Goal: Navigation & Orientation: Understand site structure

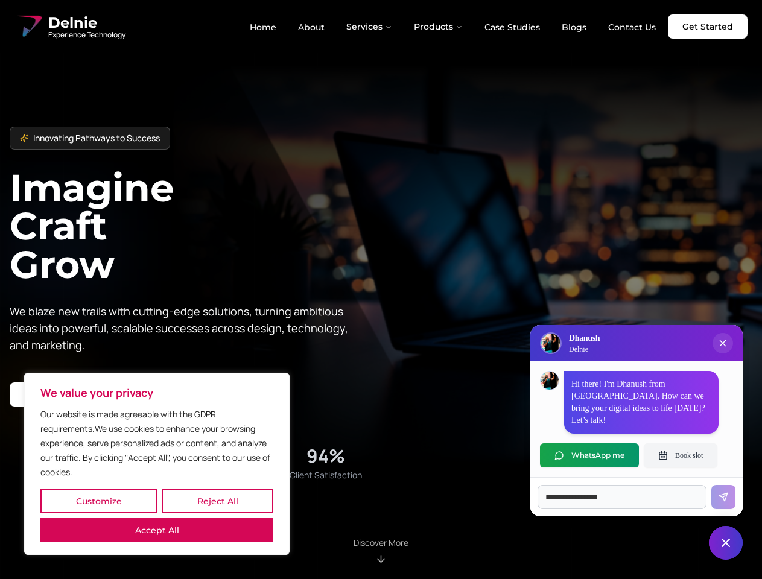
click at [98, 502] on button "Customize" at bounding box center [98, 501] width 116 height 24
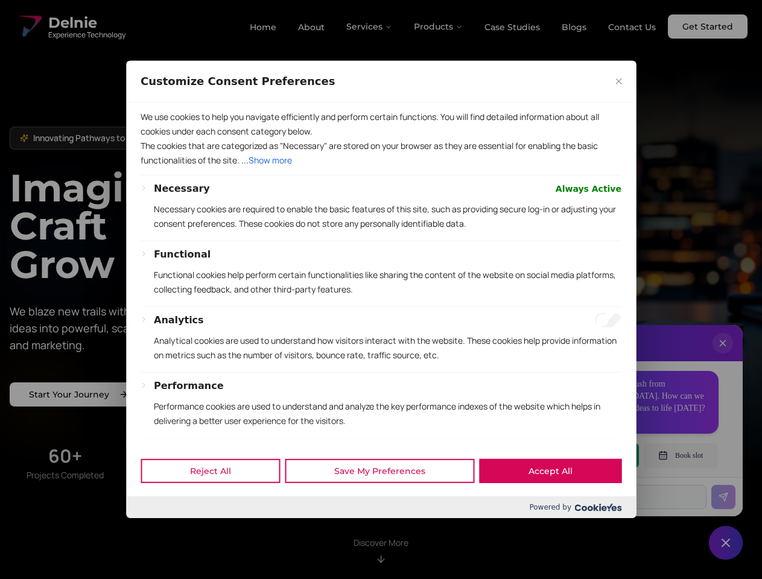
click at [217, 502] on div at bounding box center [381, 289] width 762 height 579
click at [157, 518] on div "Customize Consent Preferences We use cookies to help you navigate efficiently a…" at bounding box center [381, 289] width 510 height 457
click at [381, 290] on div "Functional Functional cookies help perform certain functionalities like sharing…" at bounding box center [388, 276] width 468 height 59
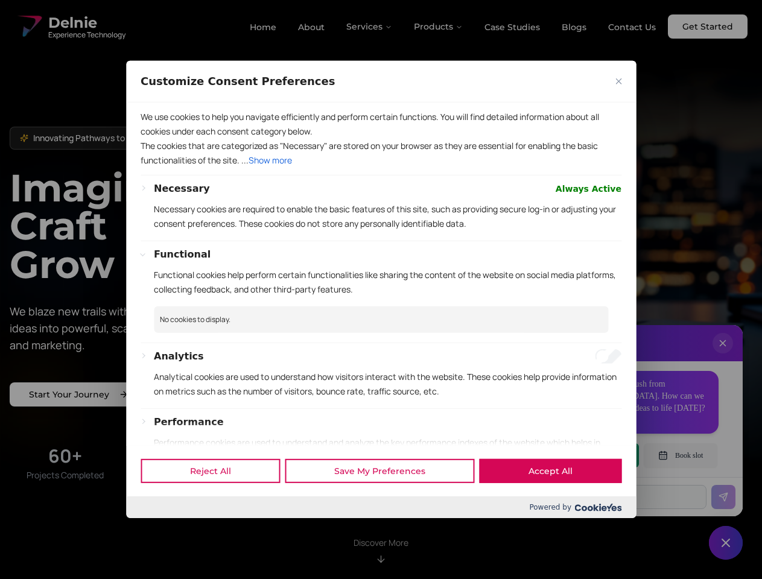
click at [370, 27] on div at bounding box center [381, 289] width 762 height 579
click at [439, 27] on div at bounding box center [381, 289] width 762 height 579
click at [723, 355] on div at bounding box center [381, 289] width 762 height 579
click at [590, 456] on div "Reject All Save My Preferences Accept All" at bounding box center [381, 470] width 510 height 51
click at [681, 456] on div at bounding box center [381, 289] width 762 height 579
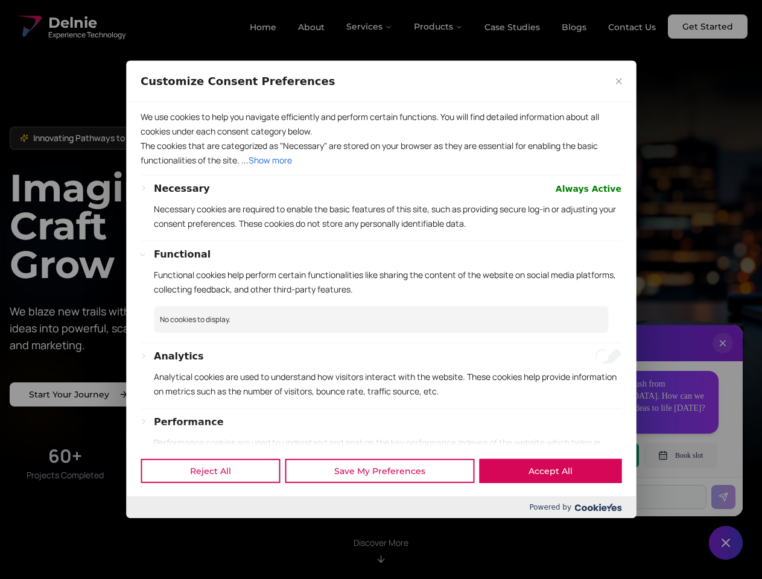
click at [726, 543] on div at bounding box center [381, 289] width 762 height 579
